Goal: Information Seeking & Learning: Find specific fact

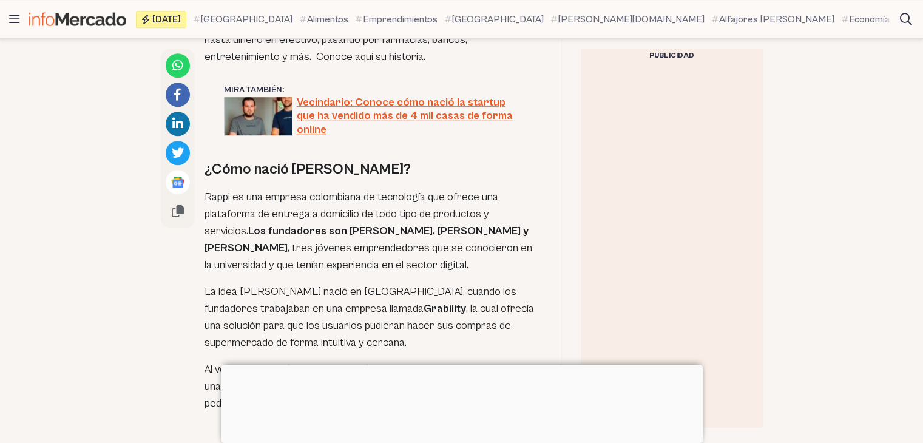
scroll to position [839, 0]
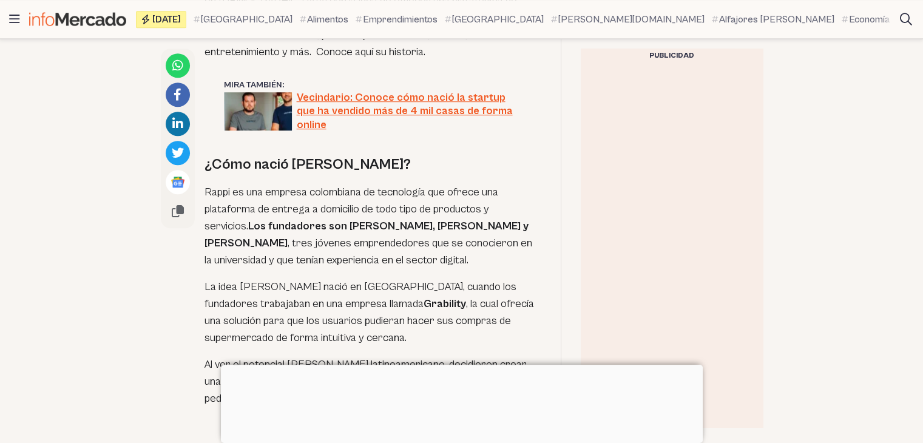
drag, startPoint x: 201, startPoint y: 206, endPoint x: 229, endPoint y: 218, distance: 29.9
copy p "Los fundadores son [PERSON_NAME], [PERSON_NAME] y [PERSON_NAME]"
click at [319, 184] on p "Rappi es una empresa colombiana de tecnología que ofrece una plataforma de entr…" at bounding box center [372, 226] width 337 height 85
drag, startPoint x: 300, startPoint y: 208, endPoint x: 230, endPoint y: 219, distance: 70.6
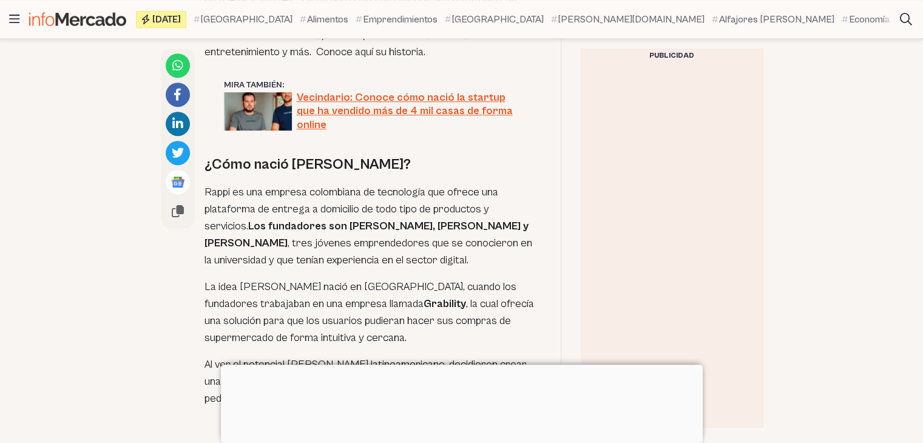
click at [230, 219] on p "Rappi es una empresa colombiana de tecnología que ofrece una plataforma de entr…" at bounding box center [372, 226] width 337 height 85
copy strong "[PERSON_NAME], [PERSON_NAME] y [PERSON_NAME]"
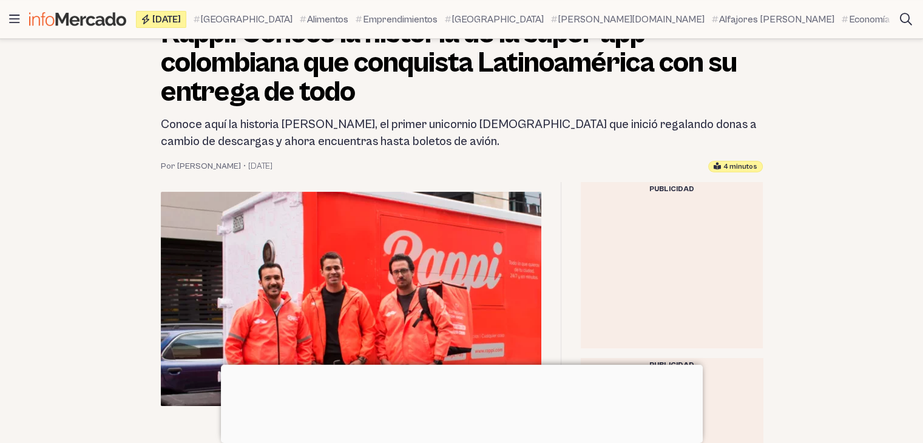
scroll to position [330, 0]
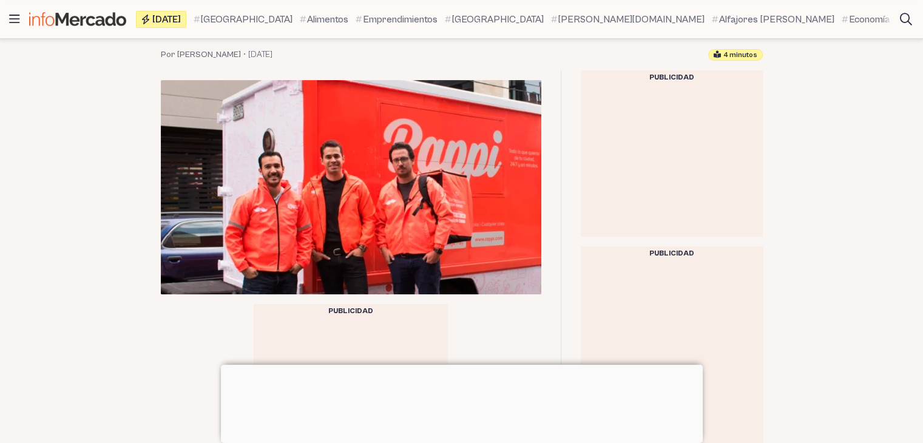
click at [382, 211] on img at bounding box center [351, 187] width 380 height 214
